Goal: Task Accomplishment & Management: Manage account settings

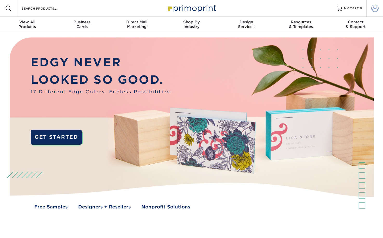
click at [379, 4] on link "Account" at bounding box center [374, 8] width 17 height 17
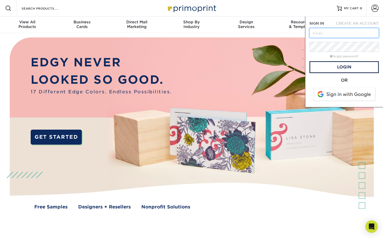
click at [333, 33] on input "text" at bounding box center [343, 33] width 69 height 10
type input "tsincpromotions@gmail.com"
click at [332, 94] on span at bounding box center [344, 95] width 66 height 14
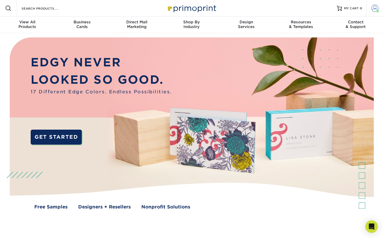
click at [372, 5] on span at bounding box center [374, 8] width 7 height 7
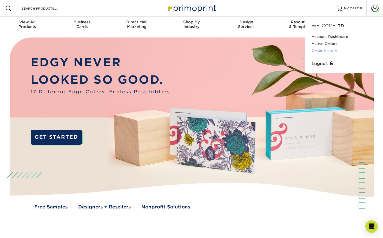
click at [324, 50] on link "Order History" at bounding box center [343, 50] width 65 height 7
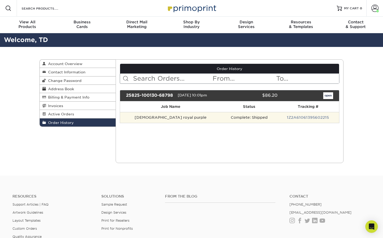
click at [159, 118] on td "[DEMOGRAPHIC_DATA] royal purple" at bounding box center [171, 117] width 102 height 11
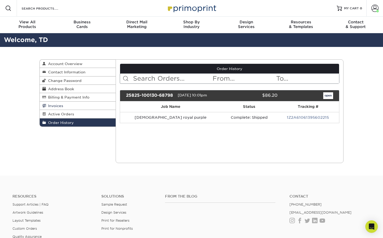
click at [55, 106] on span "Invoices" at bounding box center [54, 106] width 17 height 4
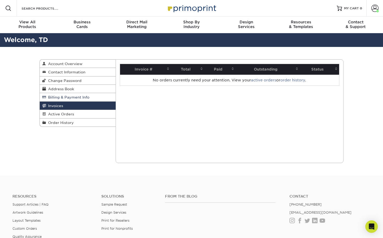
click at [60, 99] on span "Billing & Payment Info" at bounding box center [67, 97] width 43 height 4
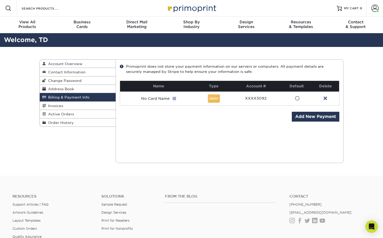
click at [63, 64] on span "Account Overview" at bounding box center [64, 64] width 36 height 4
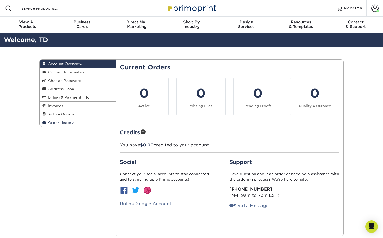
click at [61, 123] on span "Order History" at bounding box center [60, 123] width 28 height 4
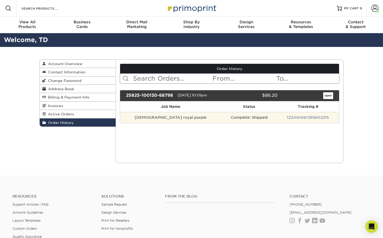
click at [235, 118] on td "Complete: Shipped" at bounding box center [248, 117] width 55 height 11
click at [146, 119] on td "Jesus royal purple" at bounding box center [171, 117] width 102 height 11
click at [153, 117] on td "Jesus royal purple" at bounding box center [171, 117] width 102 height 11
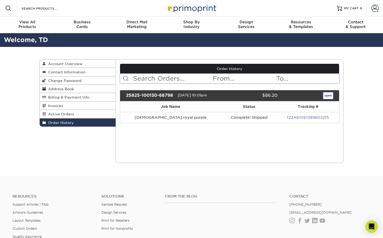
click at [328, 97] on link "open" at bounding box center [328, 95] width 10 height 7
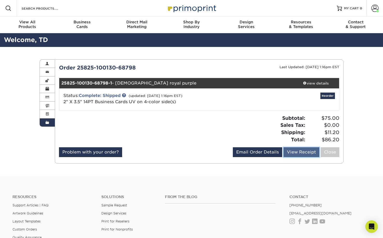
click at [298, 152] on link "View Receipt" at bounding box center [301, 153] width 36 height 10
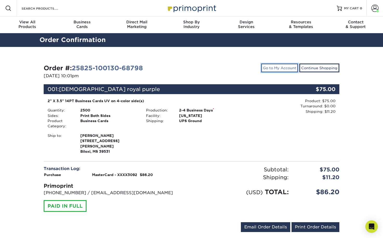
click at [281, 66] on link "Go to My Account" at bounding box center [279, 68] width 37 height 9
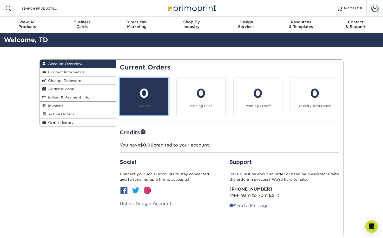
click at [143, 101] on div "0" at bounding box center [144, 93] width 42 height 19
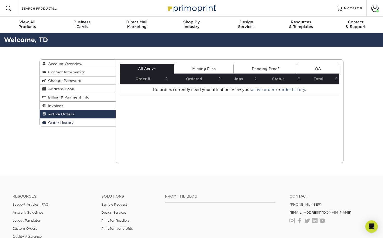
click at [58, 122] on span "Order History" at bounding box center [60, 123] width 28 height 4
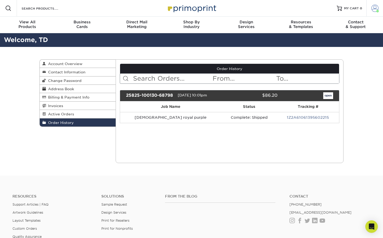
click at [377, 6] on span at bounding box center [374, 8] width 7 height 7
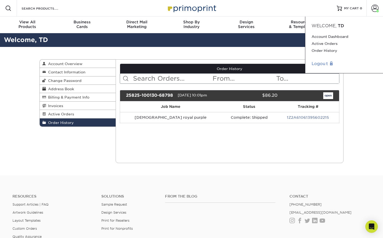
click at [316, 63] on link "Logout" at bounding box center [343, 64] width 65 height 6
